Goal: Complete application form

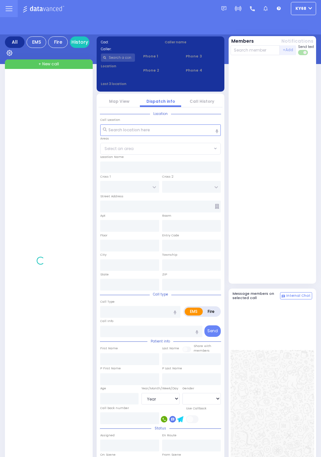
select select "Year"
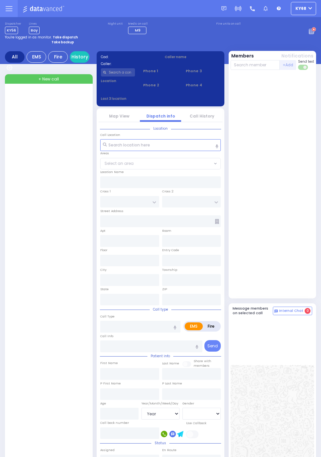
select select "Year"
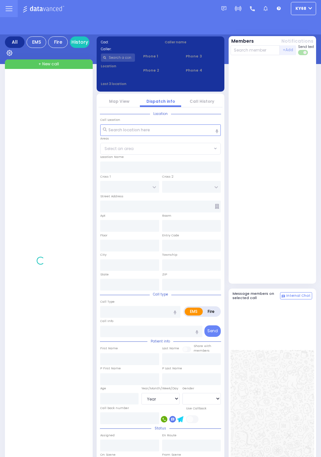
select select "Year"
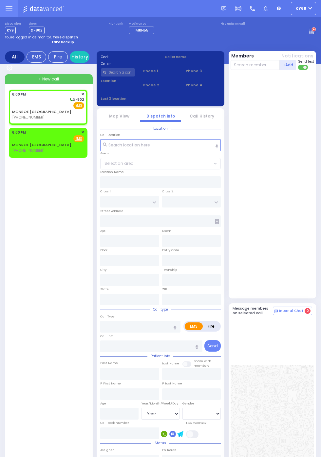
select select
radio input "true"
select select
type input "18:00"
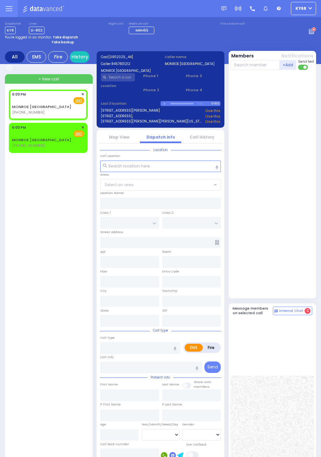
select select
radio input "true"
select select
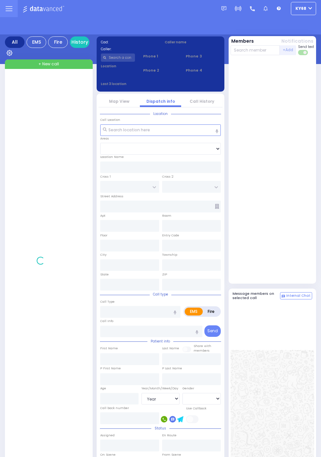
select select "Year"
